Goal: Share content: Share content

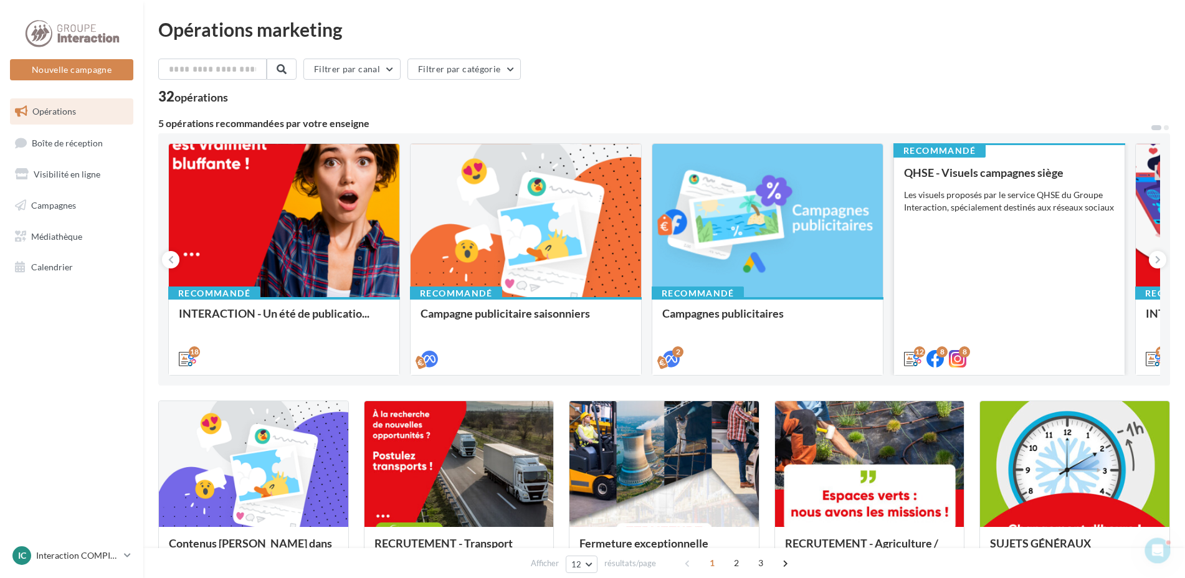
scroll to position [125, 0]
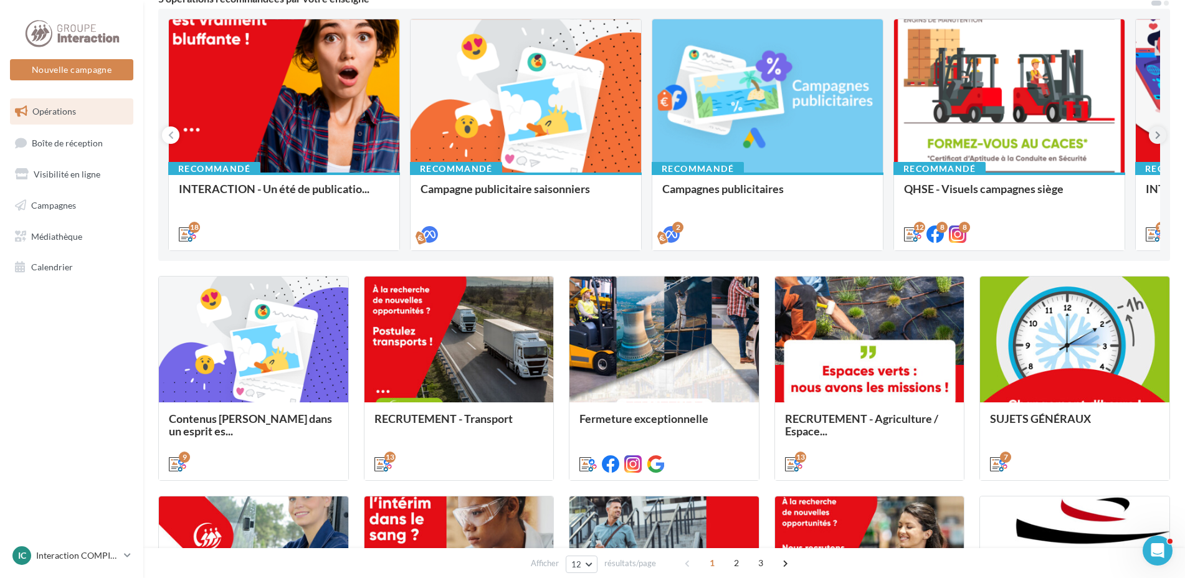
click at [1161, 141] on button at bounding box center [1157, 134] width 17 height 17
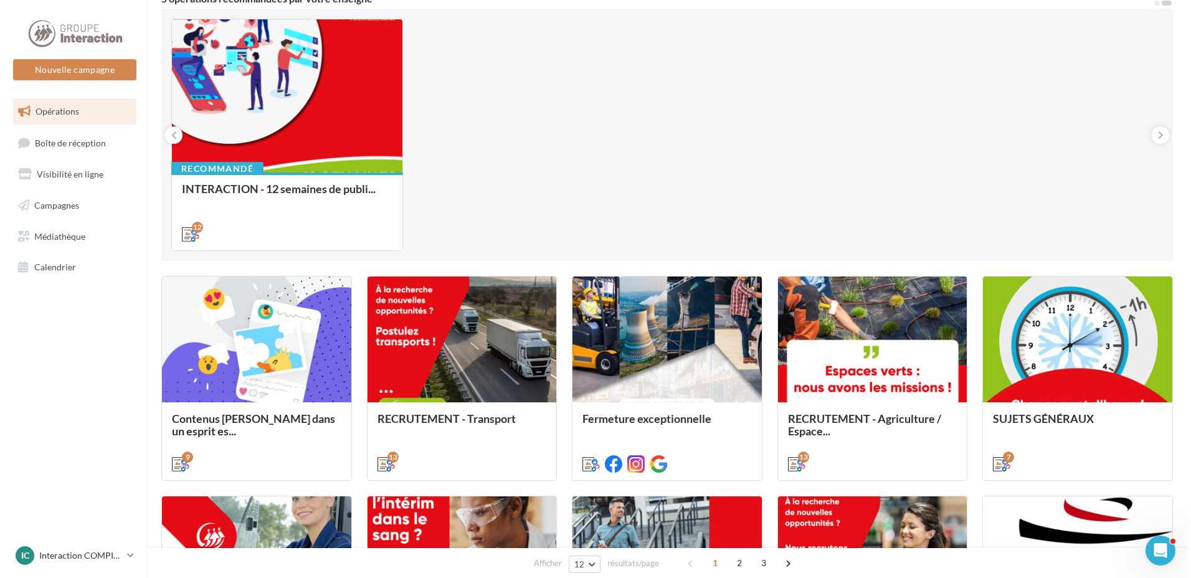
scroll to position [187, 0]
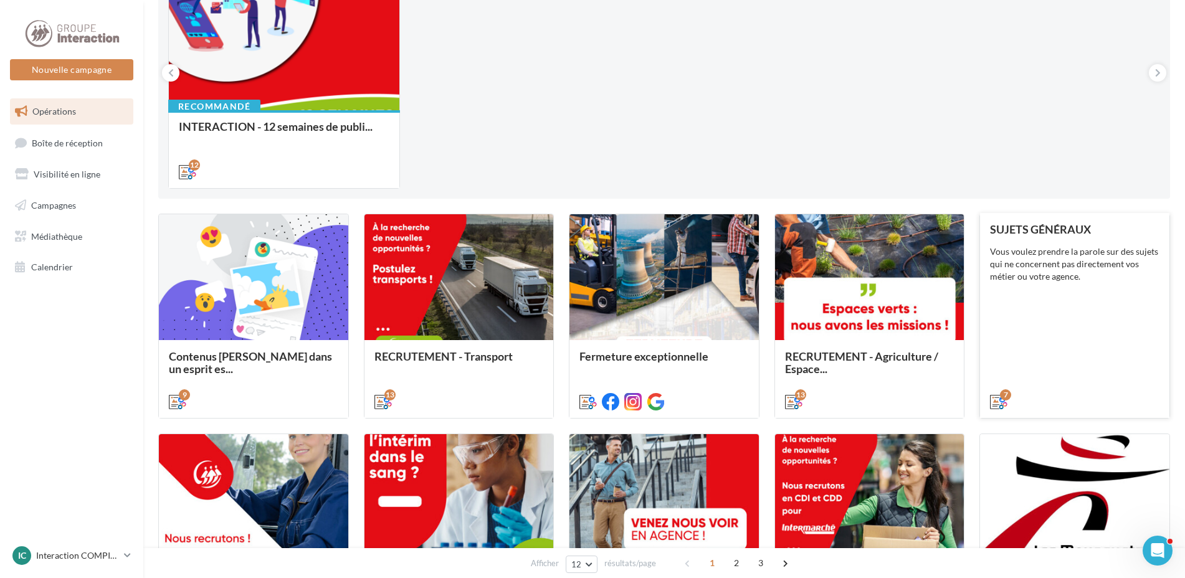
click at [1057, 323] on div "SUJETS GÉNÉRAUX Vous voulez prendre la parole sur des sujets qui ne concernent …" at bounding box center [1074, 315] width 169 height 184
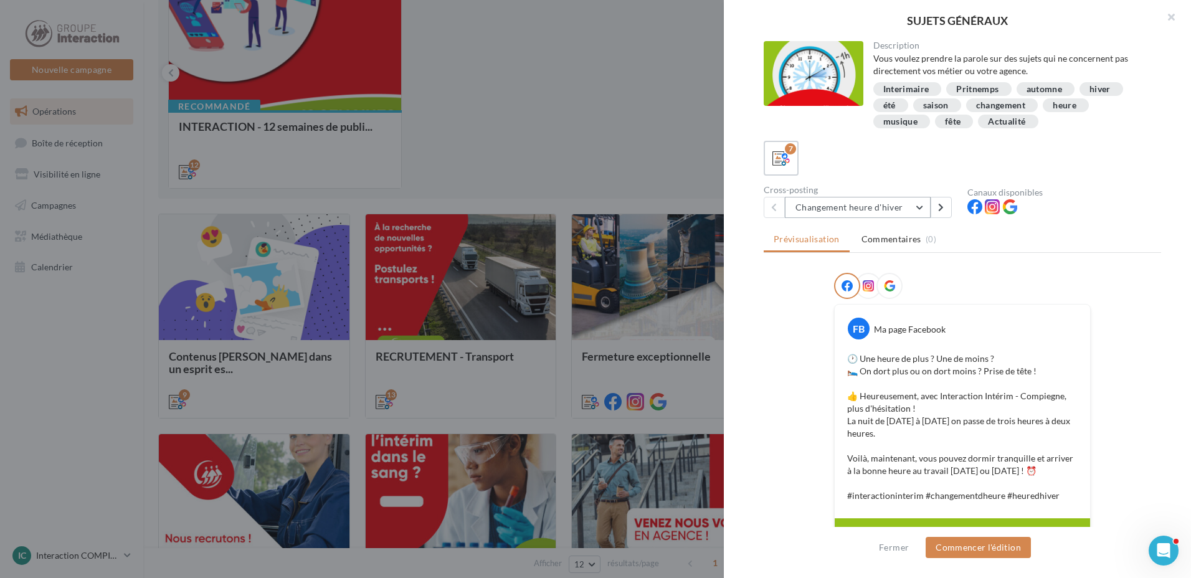
click at [909, 204] on button "Changement heure d'hiver" at bounding box center [858, 207] width 146 height 21
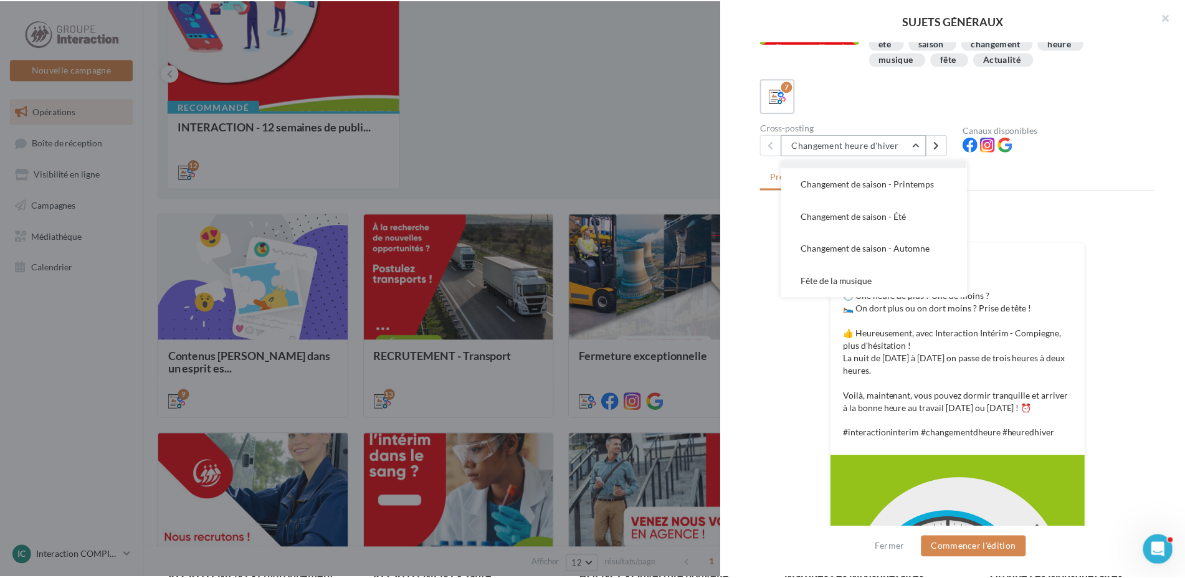
scroll to position [125, 0]
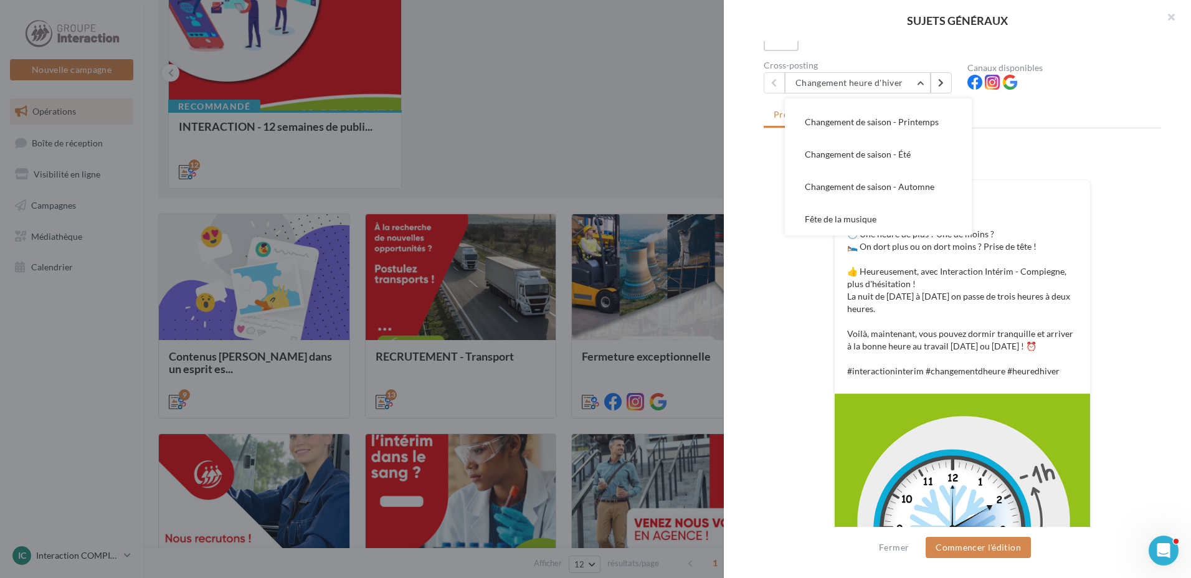
click at [486, 123] on div at bounding box center [595, 289] width 1191 height 578
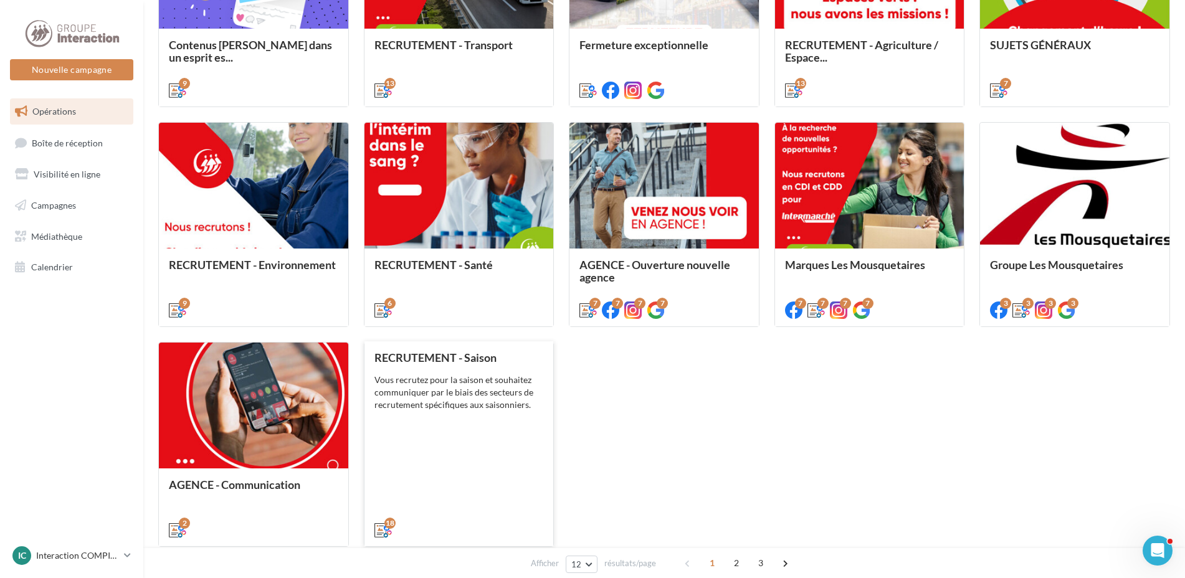
scroll to position [571, 0]
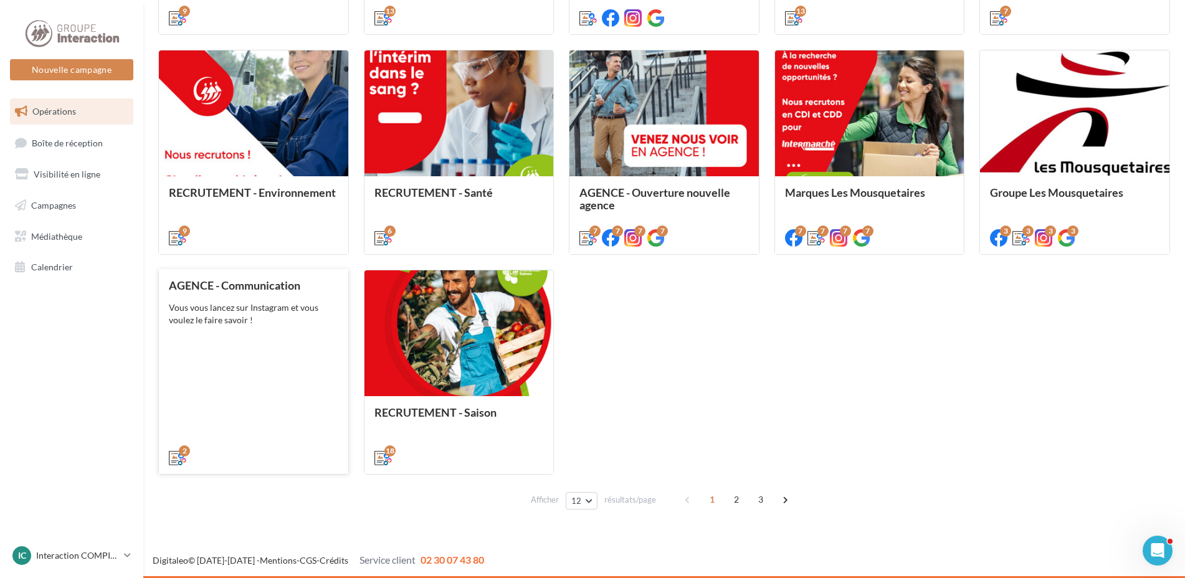
click at [208, 344] on div "AGENCE - Communication Vous vous lancez sur Instagram et vous voulez le faire s…" at bounding box center [253, 371] width 169 height 184
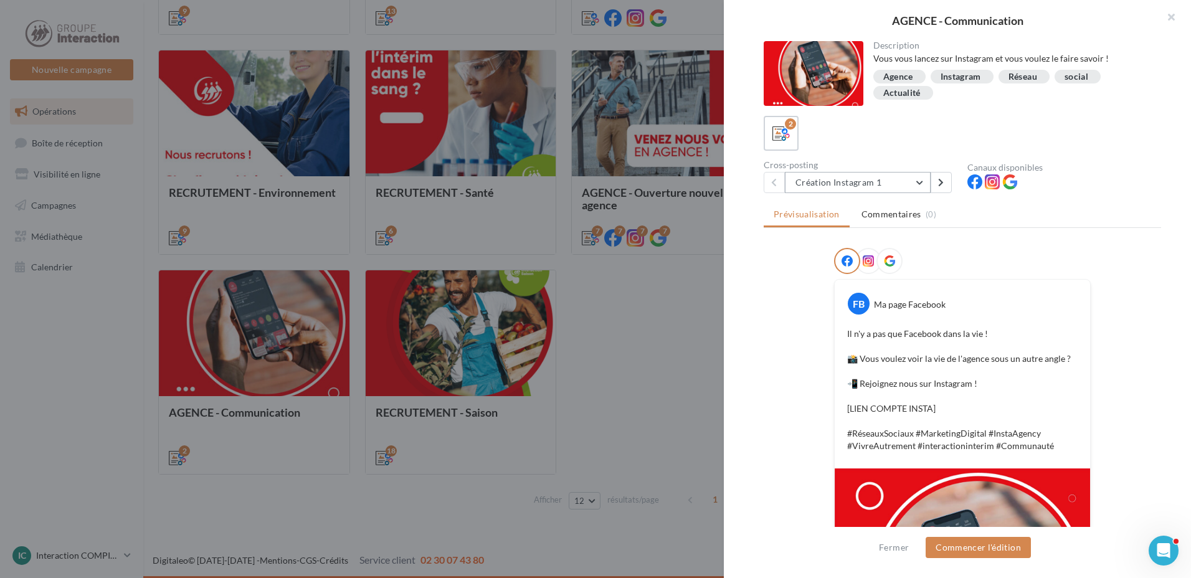
click at [869, 185] on button "Création Instagram 1" at bounding box center [858, 182] width 146 height 21
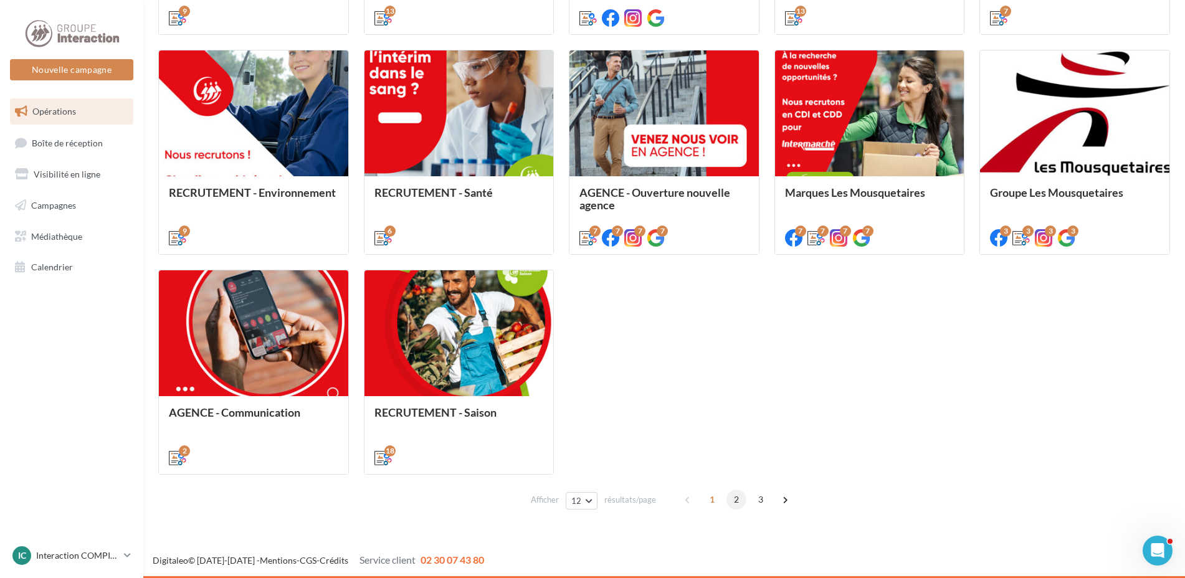
click at [731, 496] on span "2" at bounding box center [737, 500] width 20 height 20
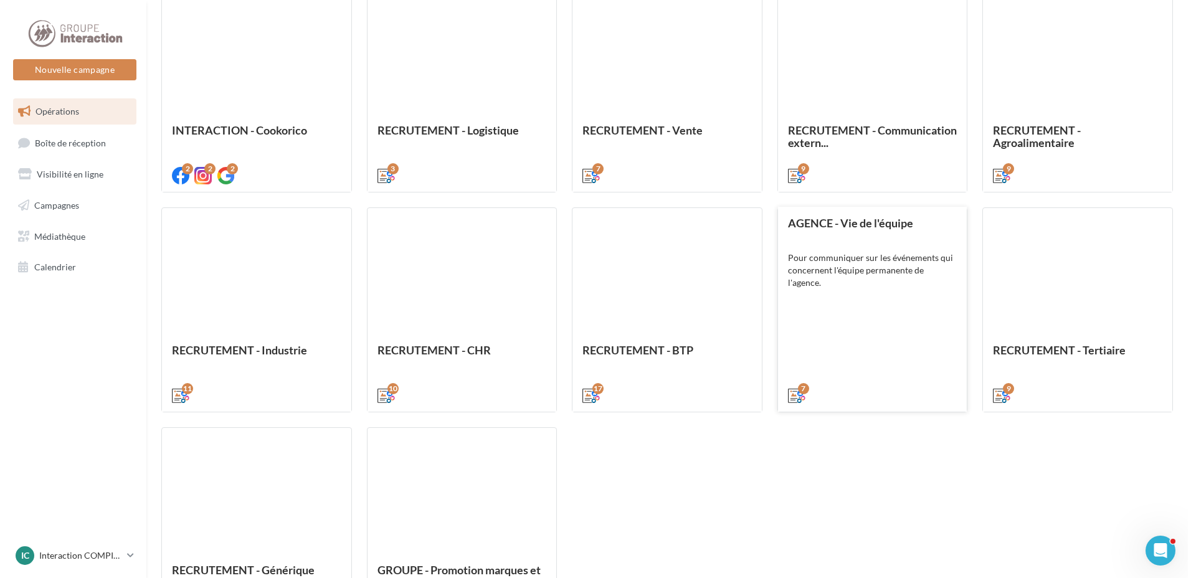
scroll to position [538, 0]
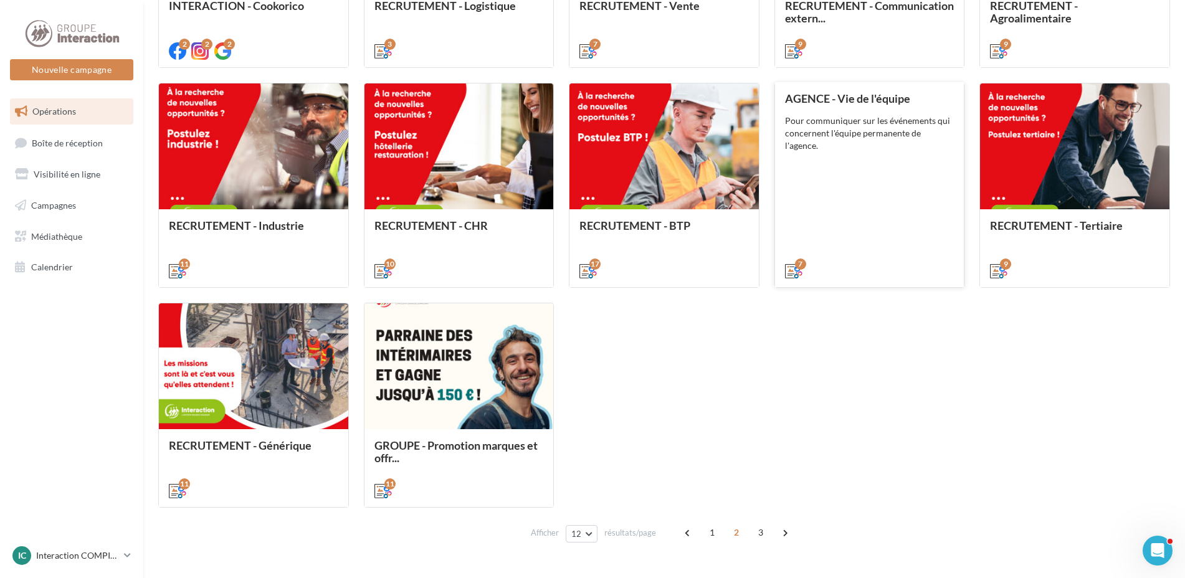
click at [818, 216] on div "AGENCE - Vie de l'équipe Pour communiquer sur les événements qui concernent l'é…" at bounding box center [869, 184] width 169 height 184
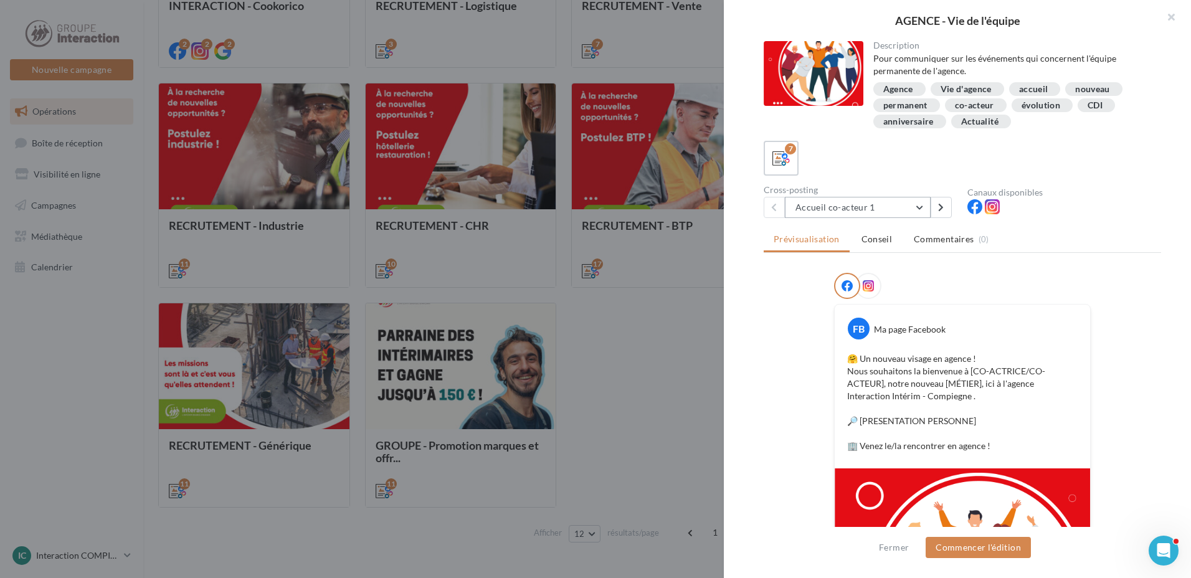
click at [849, 210] on button "Accueil co-acteur 1" at bounding box center [858, 207] width 146 height 21
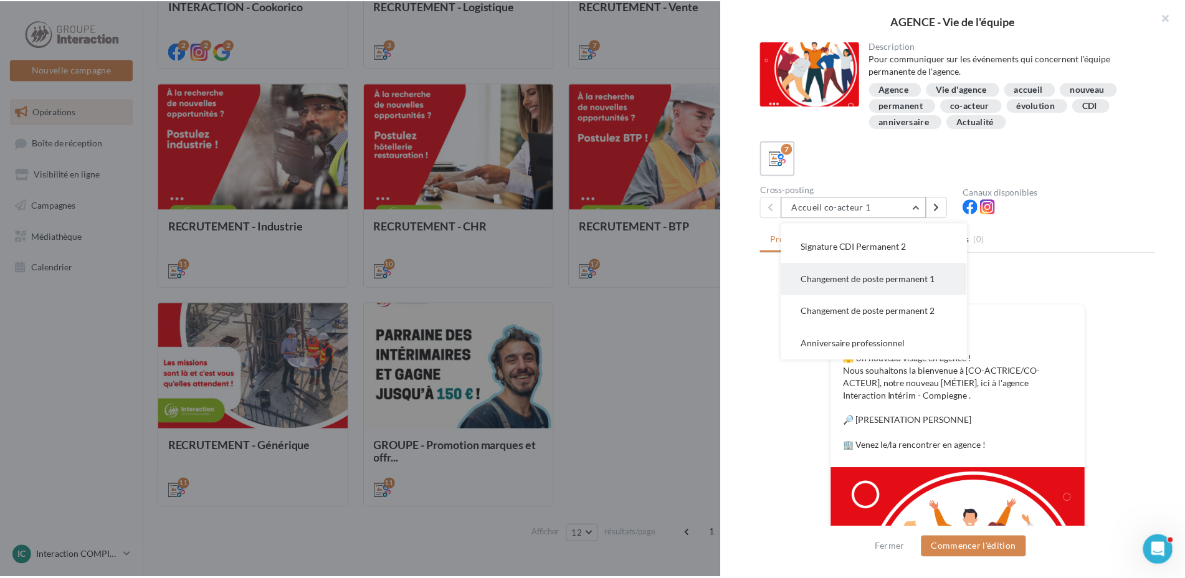
scroll to position [125, 0]
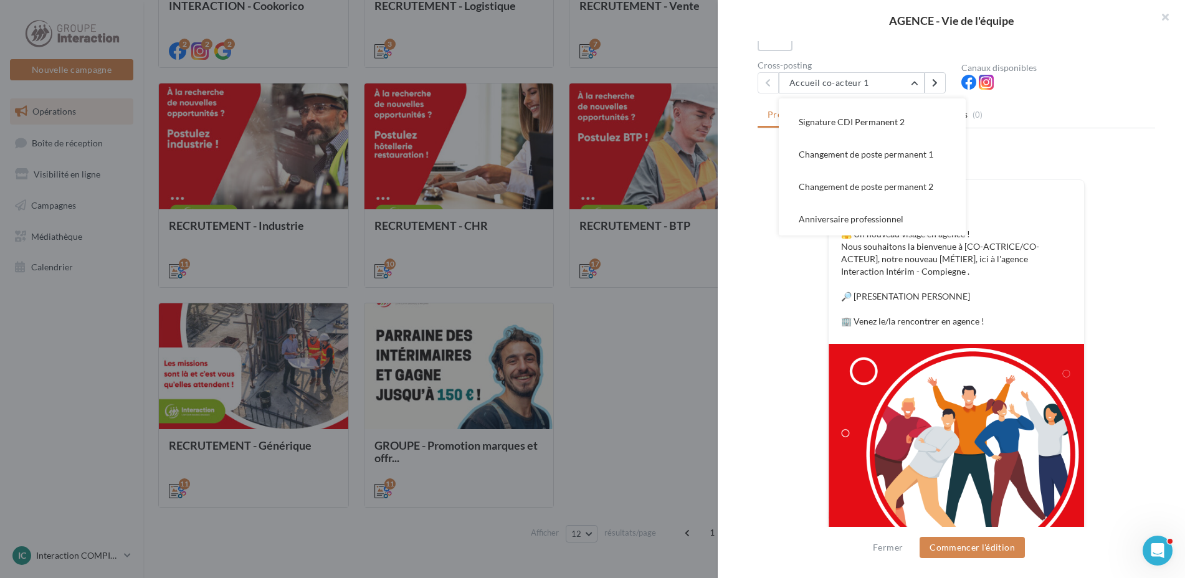
click at [666, 361] on div at bounding box center [592, 289] width 1185 height 578
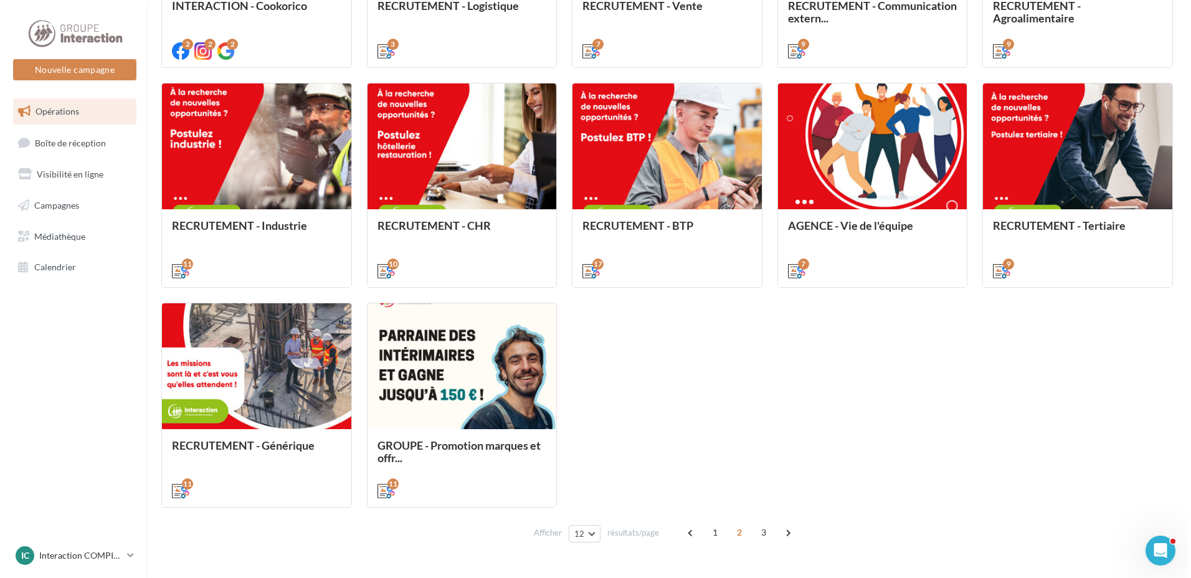
scroll to position [571, 0]
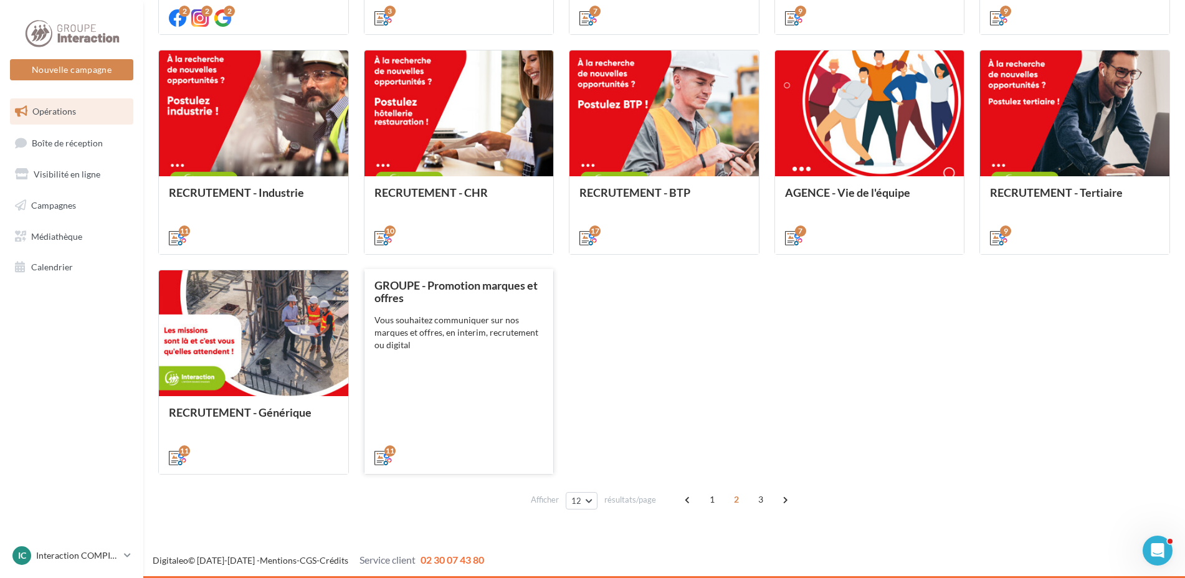
click at [467, 373] on div "GROUPE - Promotion marques et offres Vous souhaitez communiquer sur nos marques…" at bounding box center [458, 371] width 169 height 184
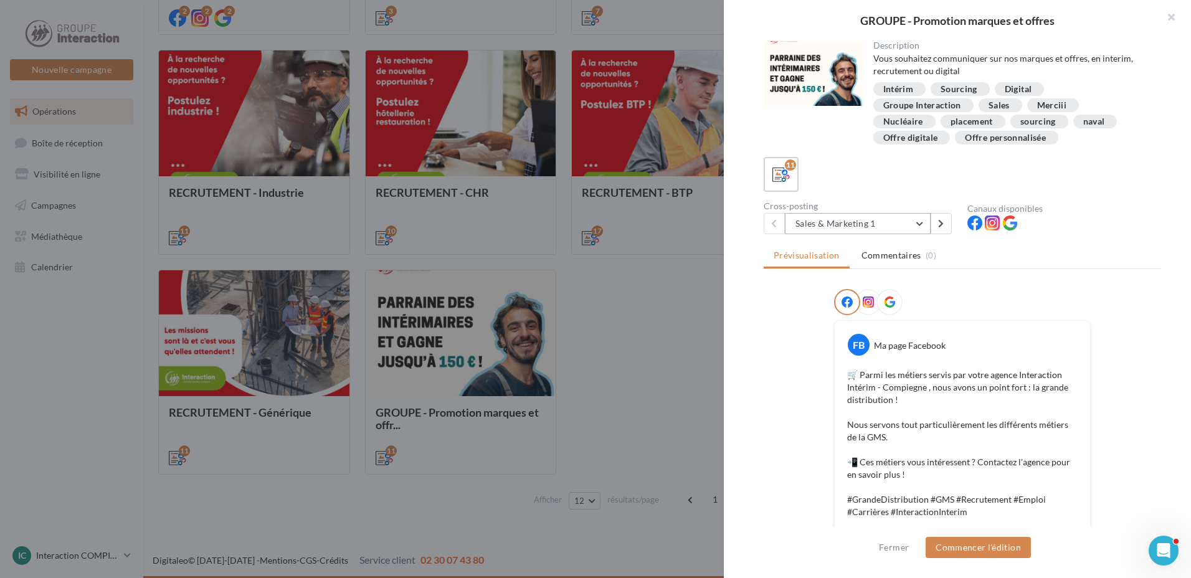
click at [891, 226] on button "Sales & Marketing 1" at bounding box center [858, 223] width 146 height 21
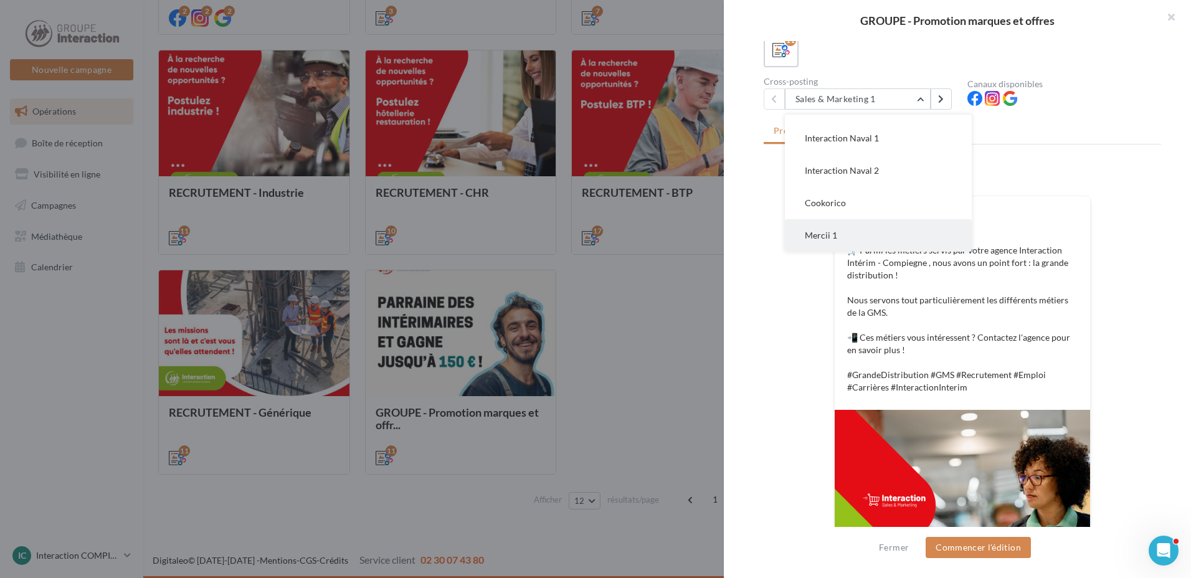
click at [865, 242] on button "Mercii 1" at bounding box center [878, 235] width 187 height 32
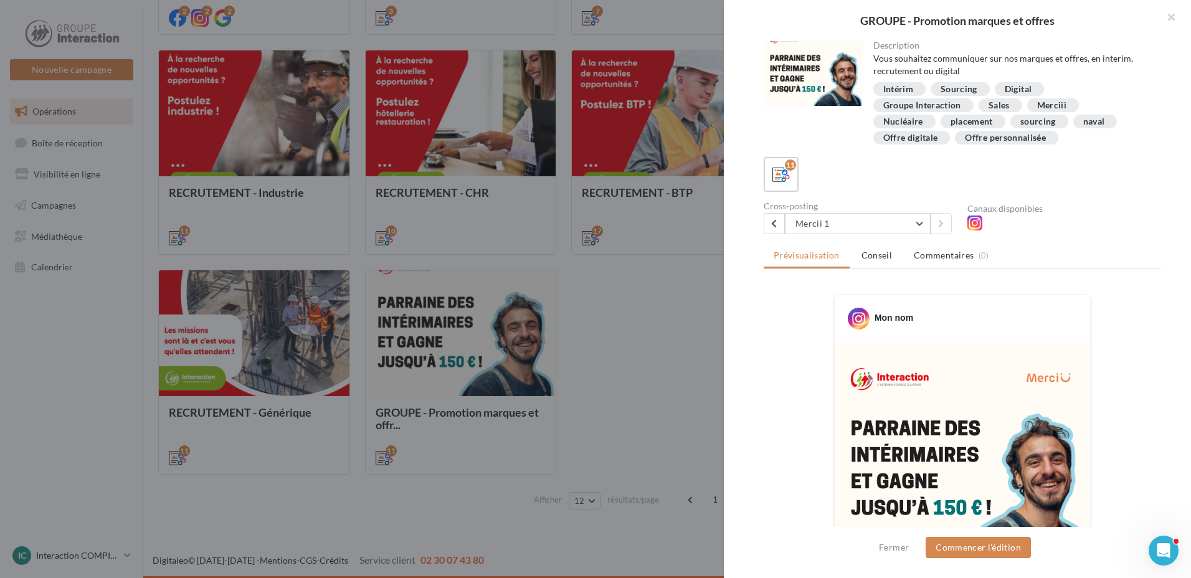
scroll to position [249, 0]
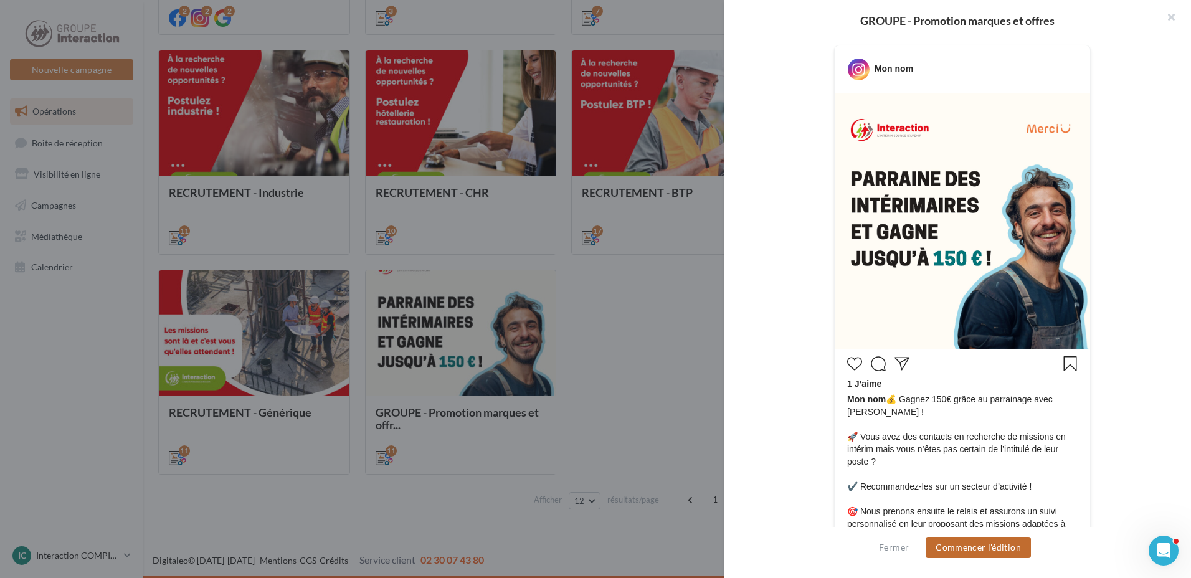
click at [1010, 546] on button "Commencer l'édition" at bounding box center [978, 547] width 105 height 21
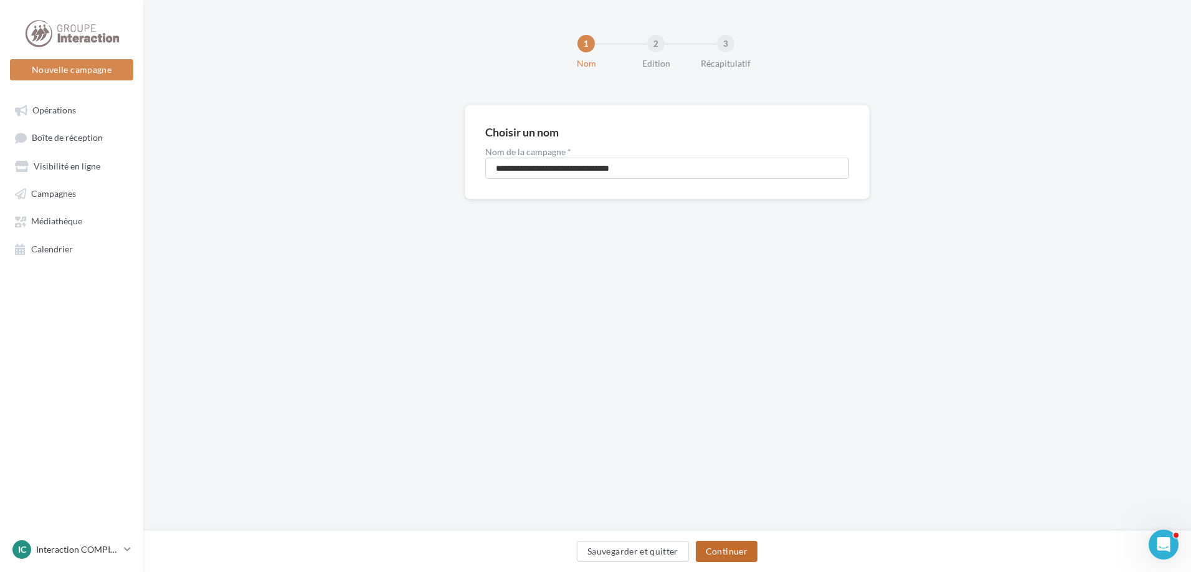
click at [743, 555] on button "Continuer" at bounding box center [727, 551] width 62 height 21
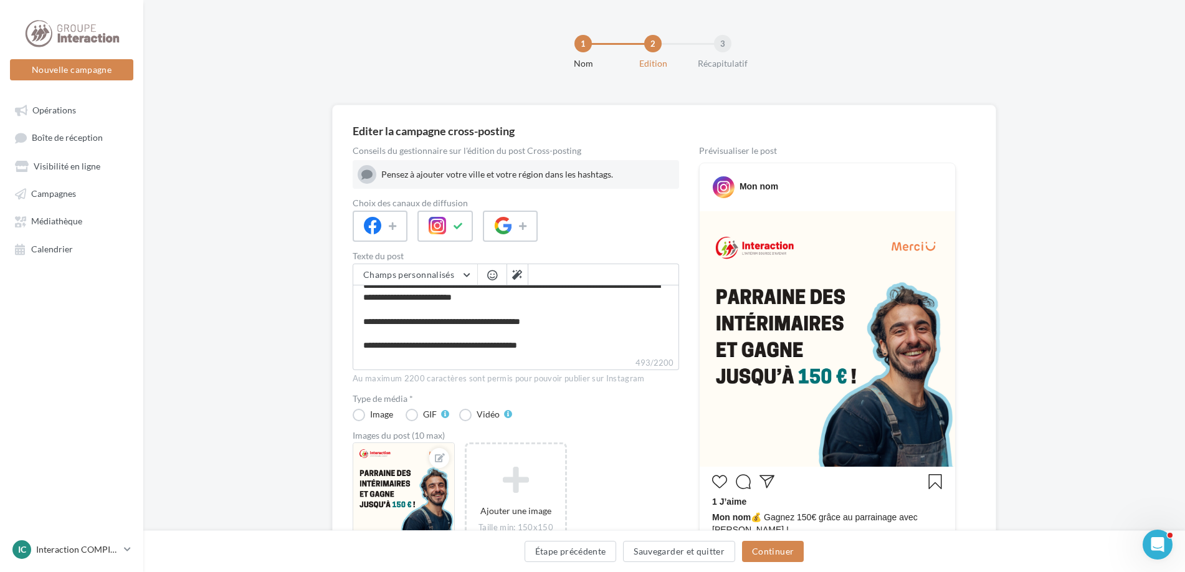
scroll to position [187, 0]
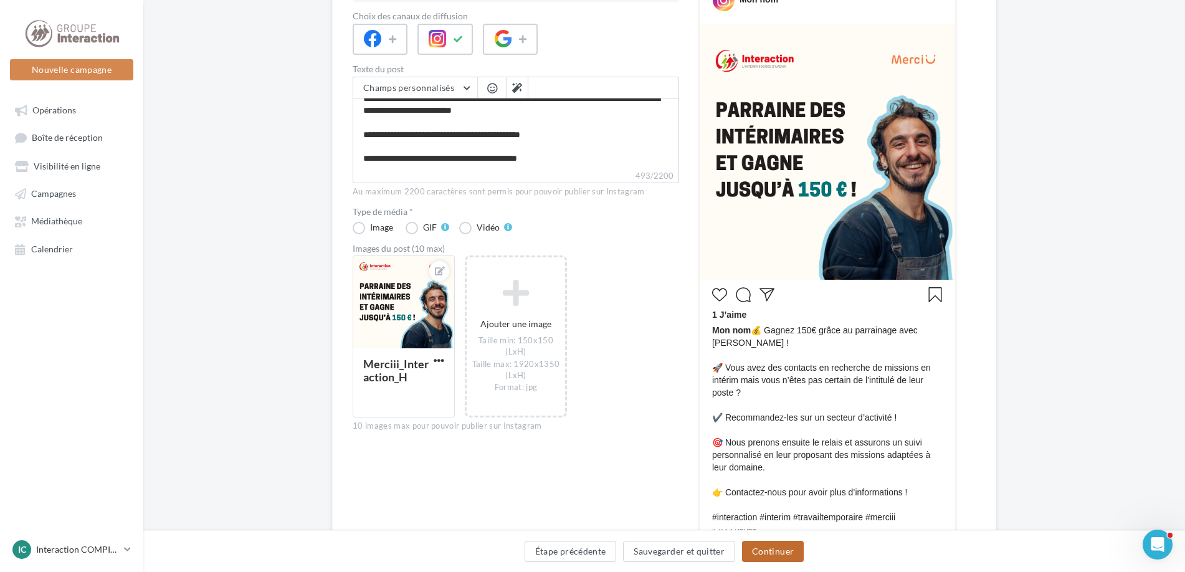
click at [776, 543] on button "Continuer" at bounding box center [773, 551] width 62 height 21
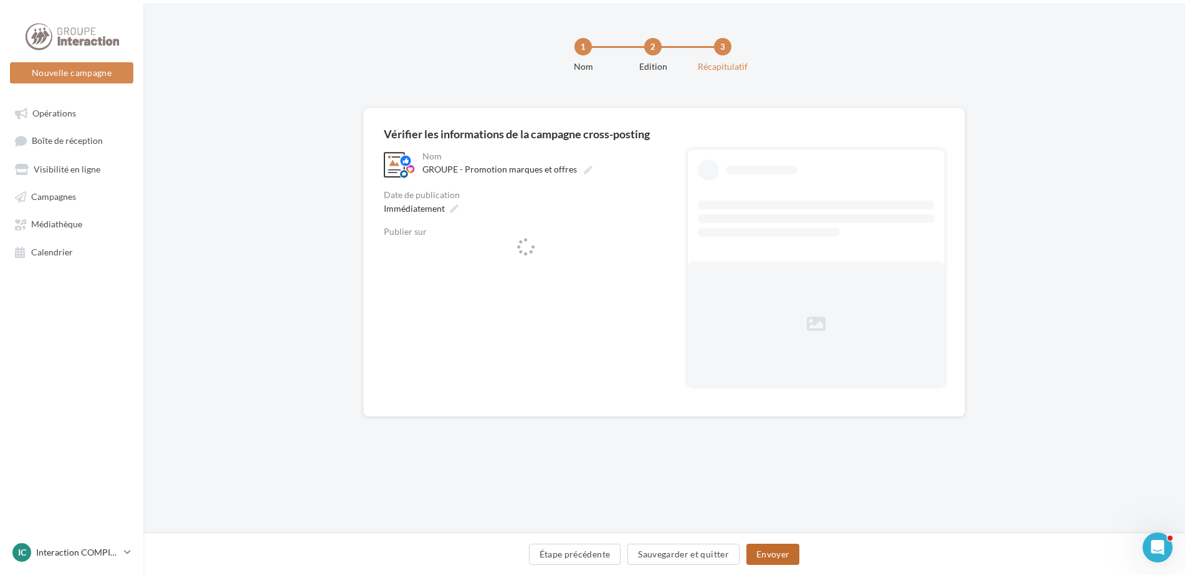
scroll to position [0, 0]
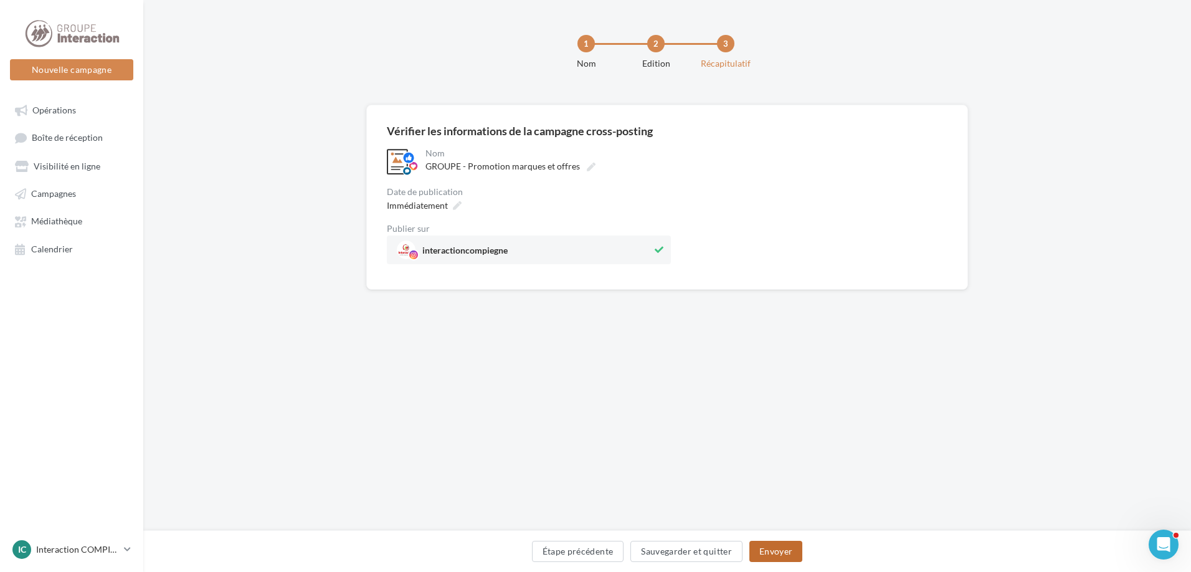
click at [789, 549] on button "Envoyer" at bounding box center [776, 551] width 53 height 21
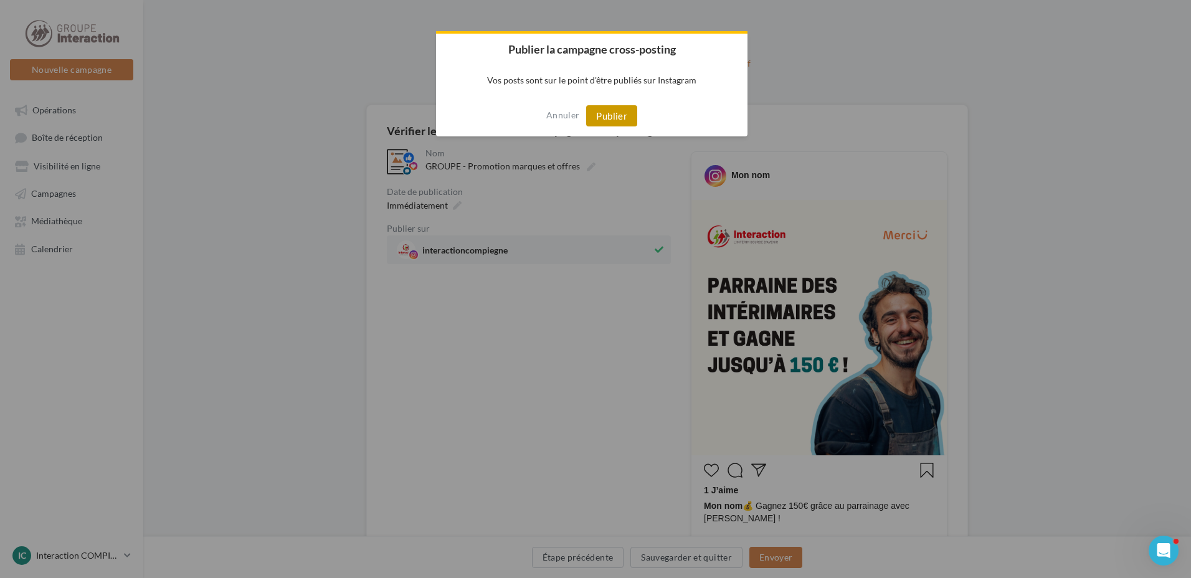
click at [616, 120] on button "Publier" at bounding box center [611, 115] width 51 height 21
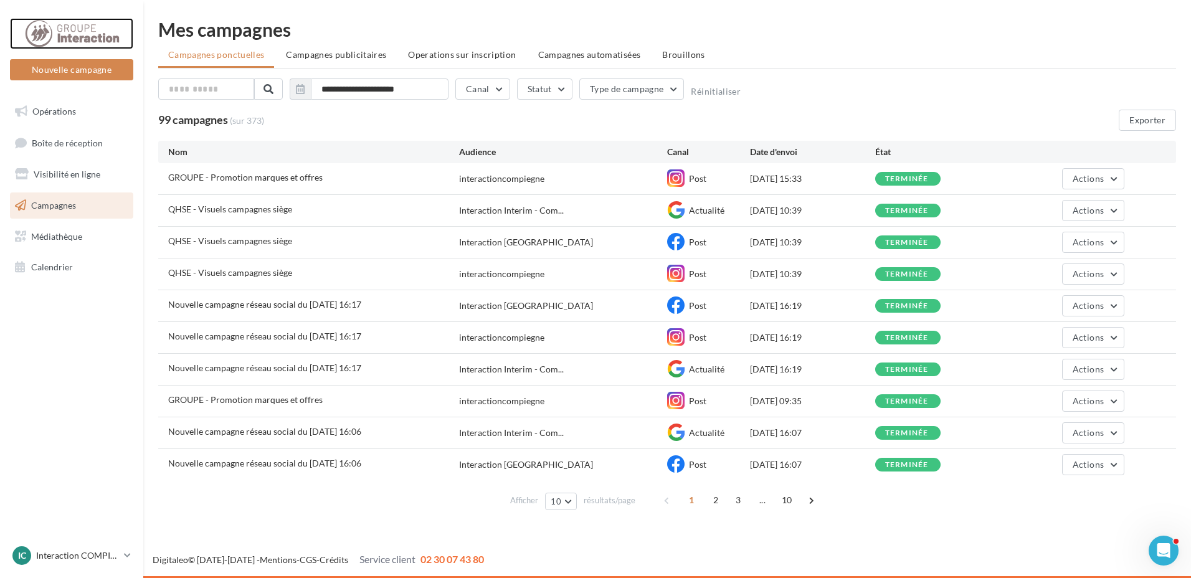
click at [94, 37] on div at bounding box center [72, 33] width 100 height 31
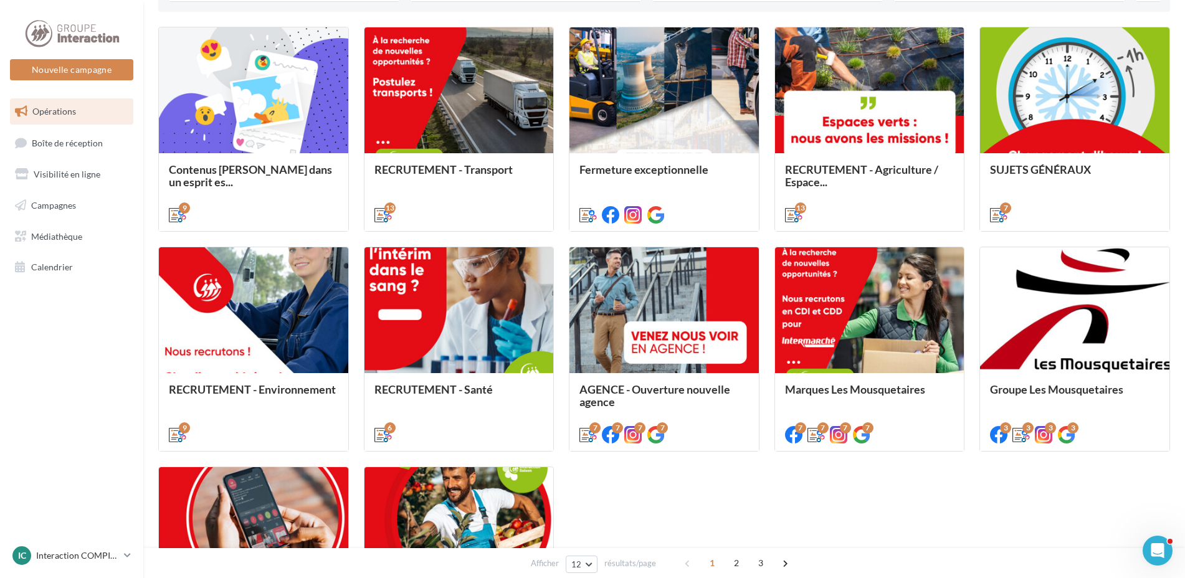
scroll to position [571, 0]
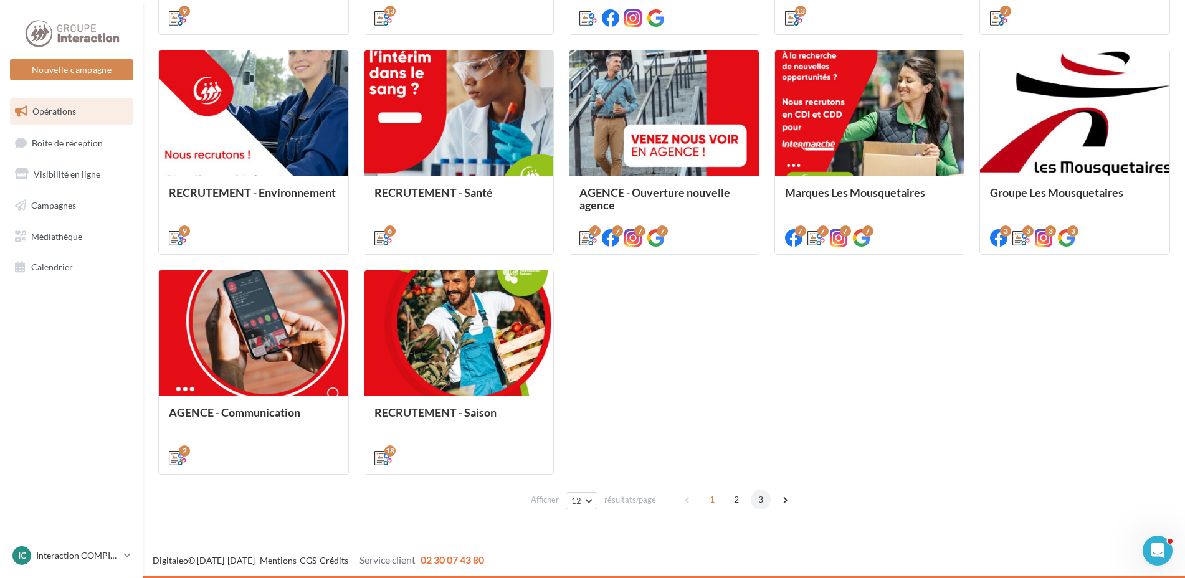
click at [763, 502] on span "3" at bounding box center [761, 500] width 20 height 20
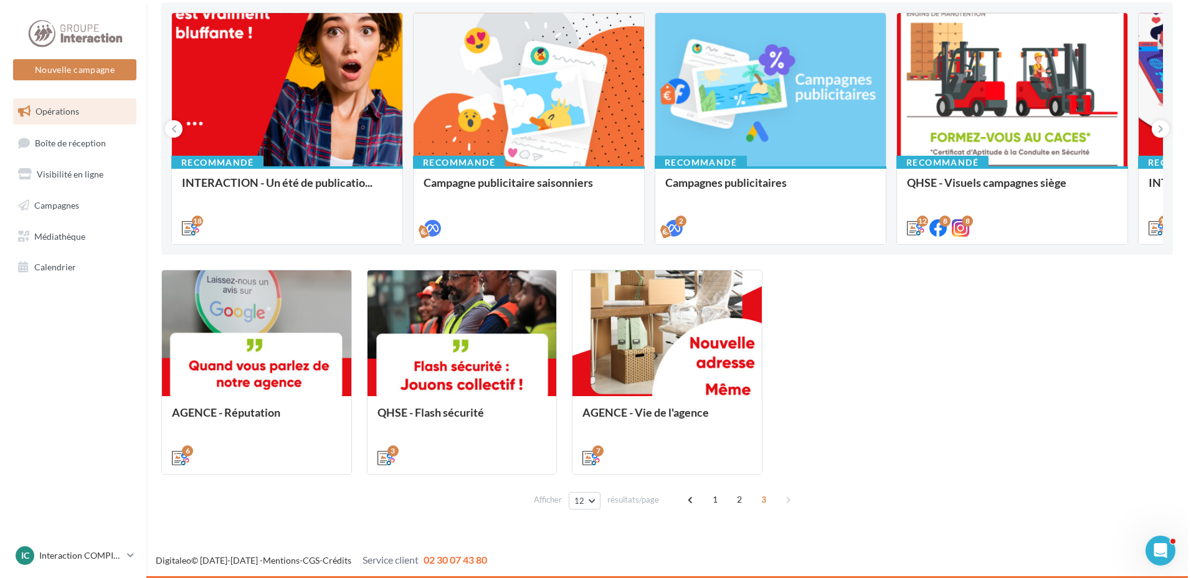
scroll to position [131, 0]
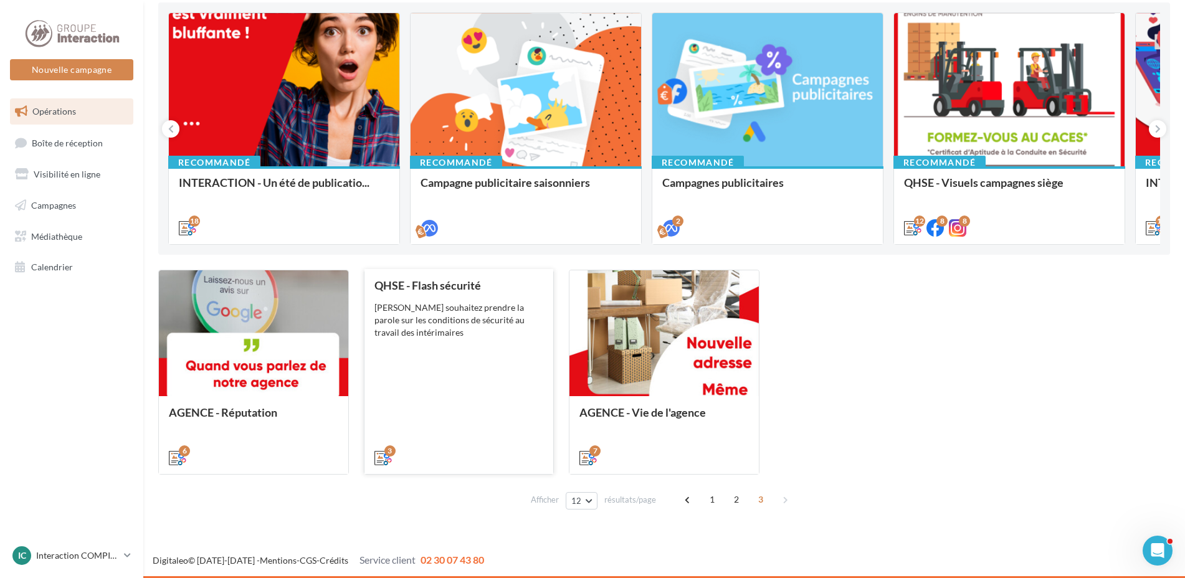
click at [474, 393] on div "QHSE - Flash sécurité Vous souhaitez prendre la parole sur les conditions de sé…" at bounding box center [458, 371] width 169 height 184
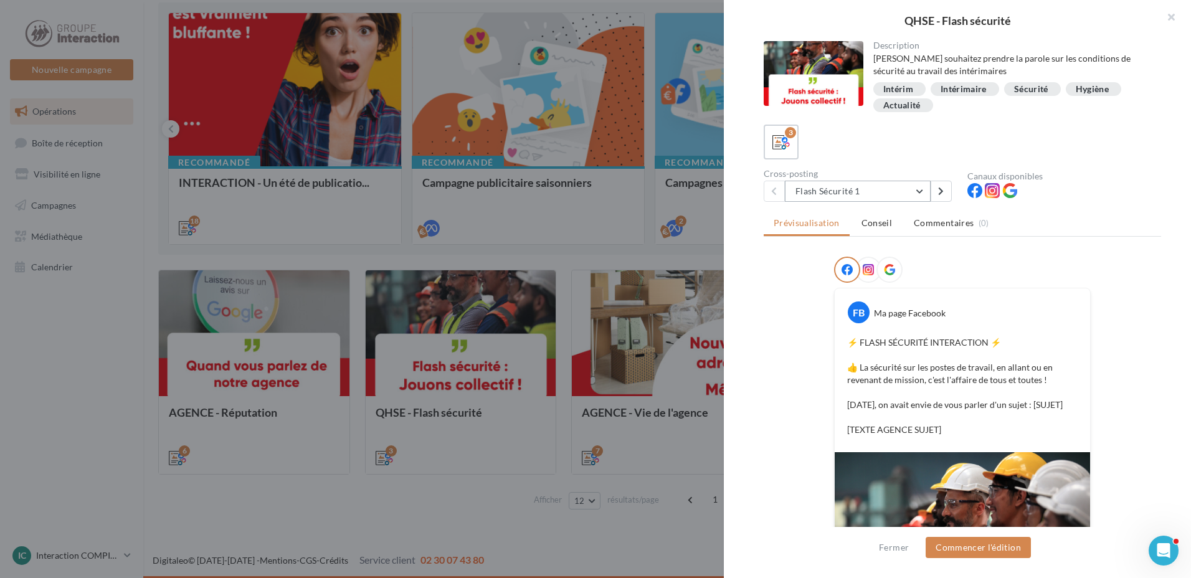
click at [841, 186] on button "Flash Sécurité 1" at bounding box center [858, 191] width 146 height 21
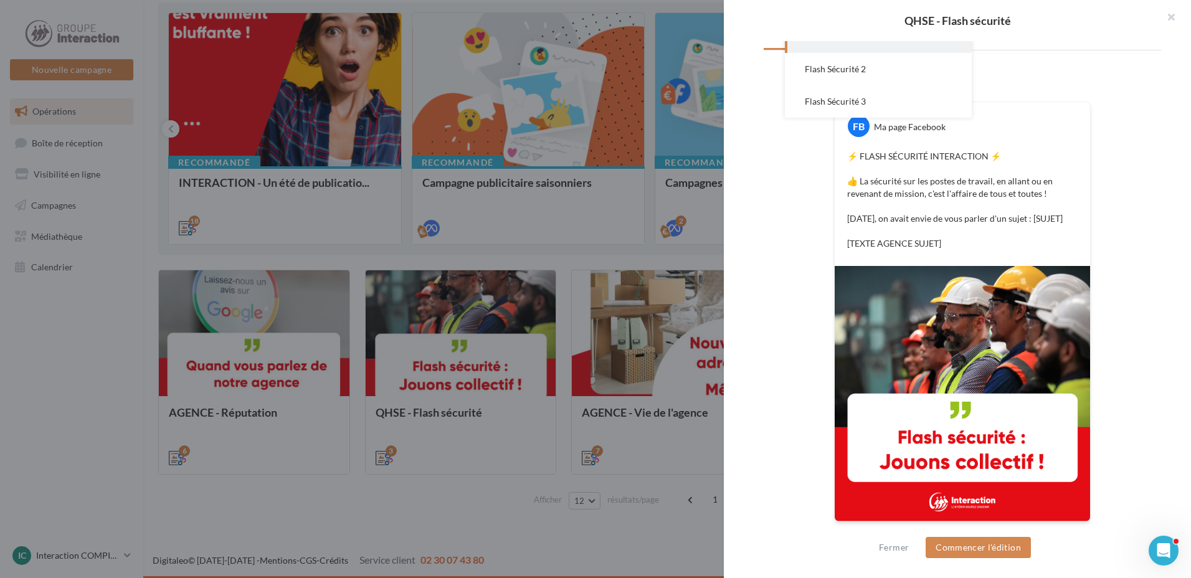
scroll to position [62, 0]
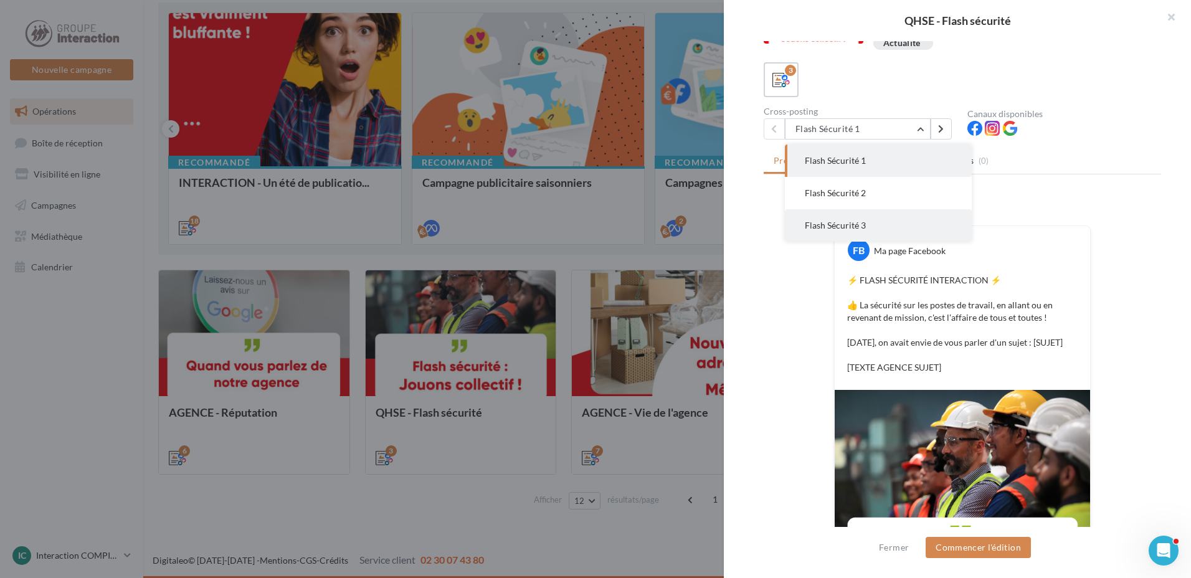
click at [861, 221] on span "Flash Sécurité 3" at bounding box center [835, 225] width 61 height 11
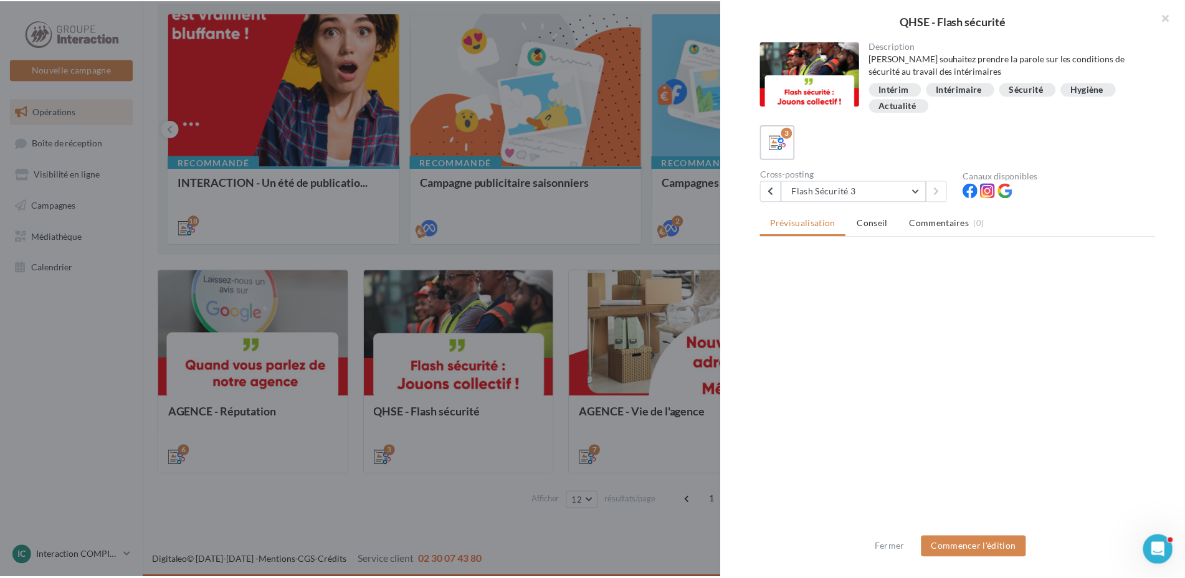
scroll to position [0, 0]
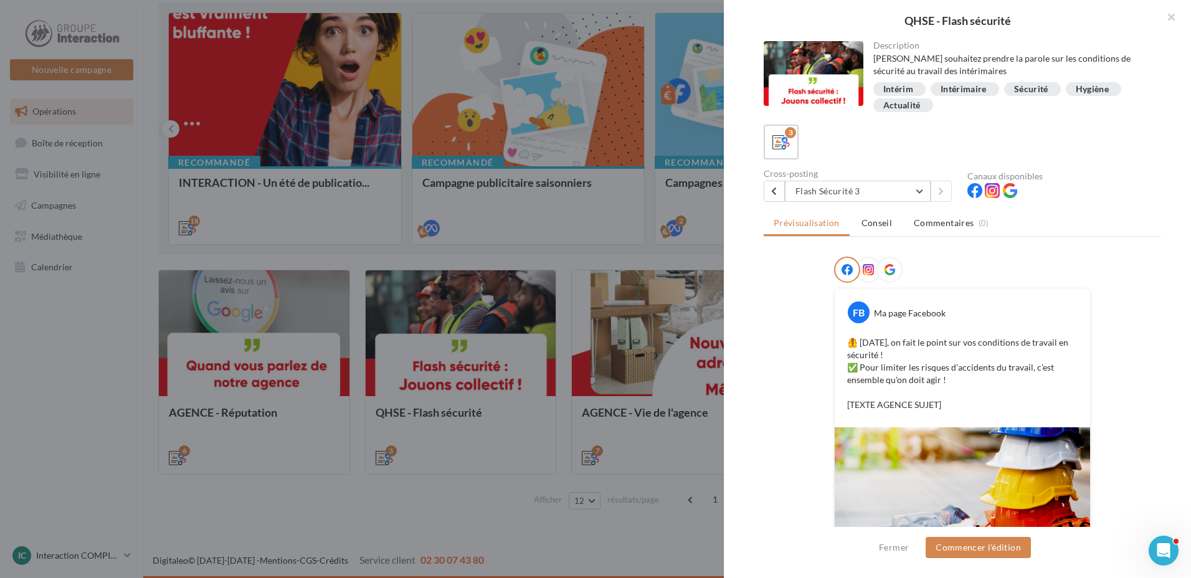
click at [655, 497] on div at bounding box center [595, 289] width 1191 height 578
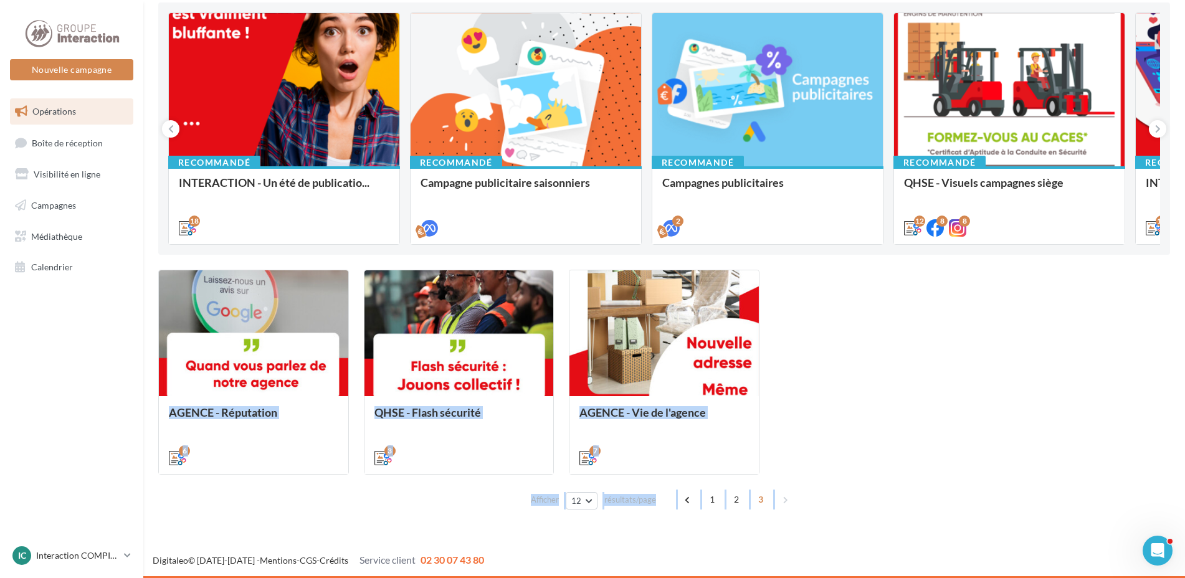
drag, startPoint x: 156, startPoint y: 265, endPoint x: 1007, endPoint y: 513, distance: 886.0
click at [1008, 513] on div "Opérations marketing Filtrer par canal Filtrer par catégorie 32 opérations 5 op…" at bounding box center [664, 207] width 1042 height 636
click at [713, 494] on span "1" at bounding box center [712, 500] width 20 height 20
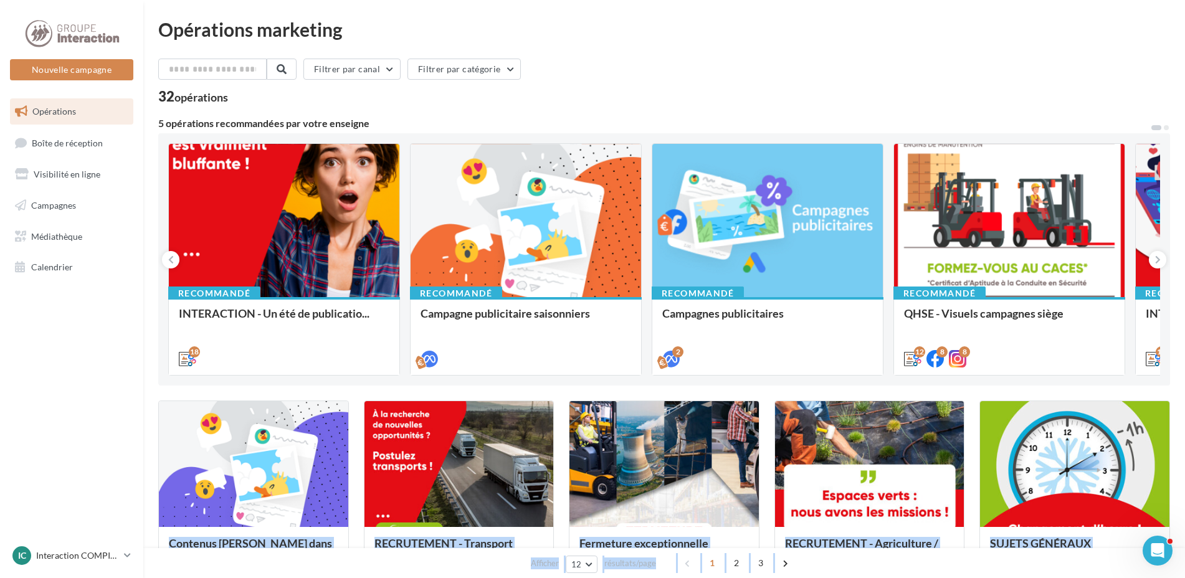
drag, startPoint x: 241, startPoint y: 98, endPoint x: 119, endPoint y: 93, distance: 121.6
click at [119, 93] on div "Nouvelle campagne Nouvelle campagne Opérations Boîte de réception Visibilité en…" at bounding box center [592, 574] width 1185 height 1149
click at [470, 165] on div at bounding box center [526, 221] width 231 height 155
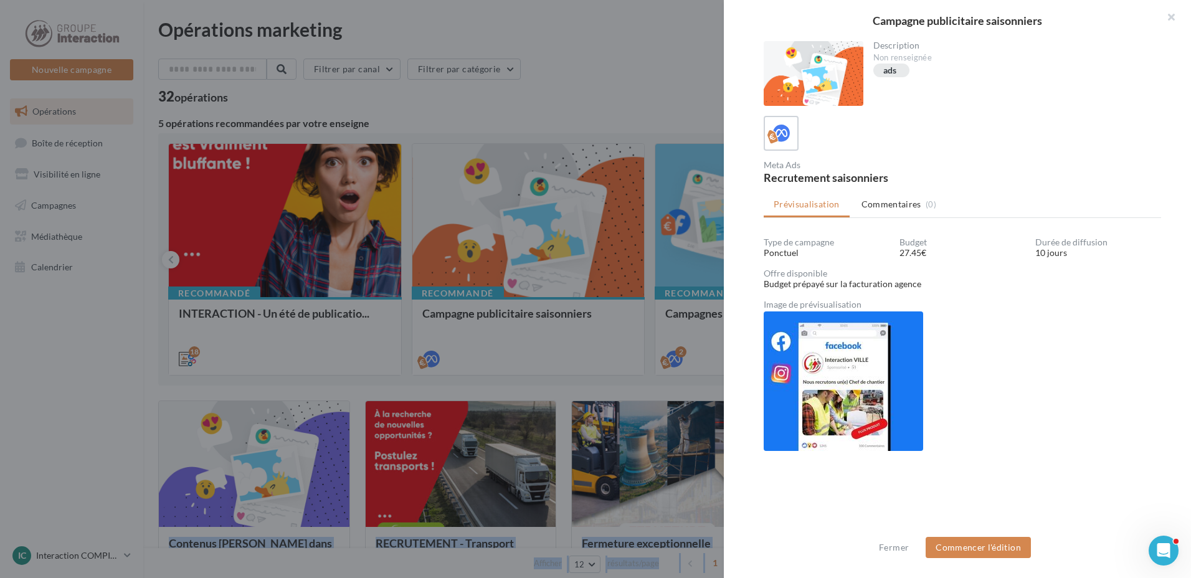
click at [420, 117] on div at bounding box center [595, 289] width 1191 height 578
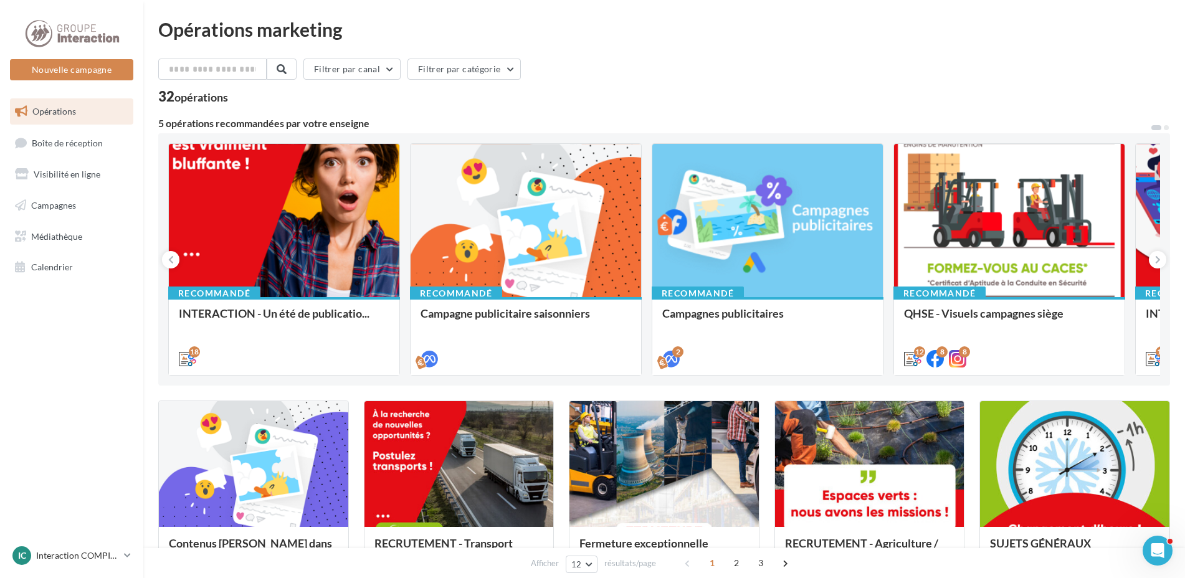
drag, startPoint x: 679, startPoint y: 75, endPoint x: 660, endPoint y: 82, distance: 20.7
click at [679, 75] on div "Filtrer par canal Filtrer par catégorie" at bounding box center [664, 72] width 1012 height 26
